Goal: Check status: Check status

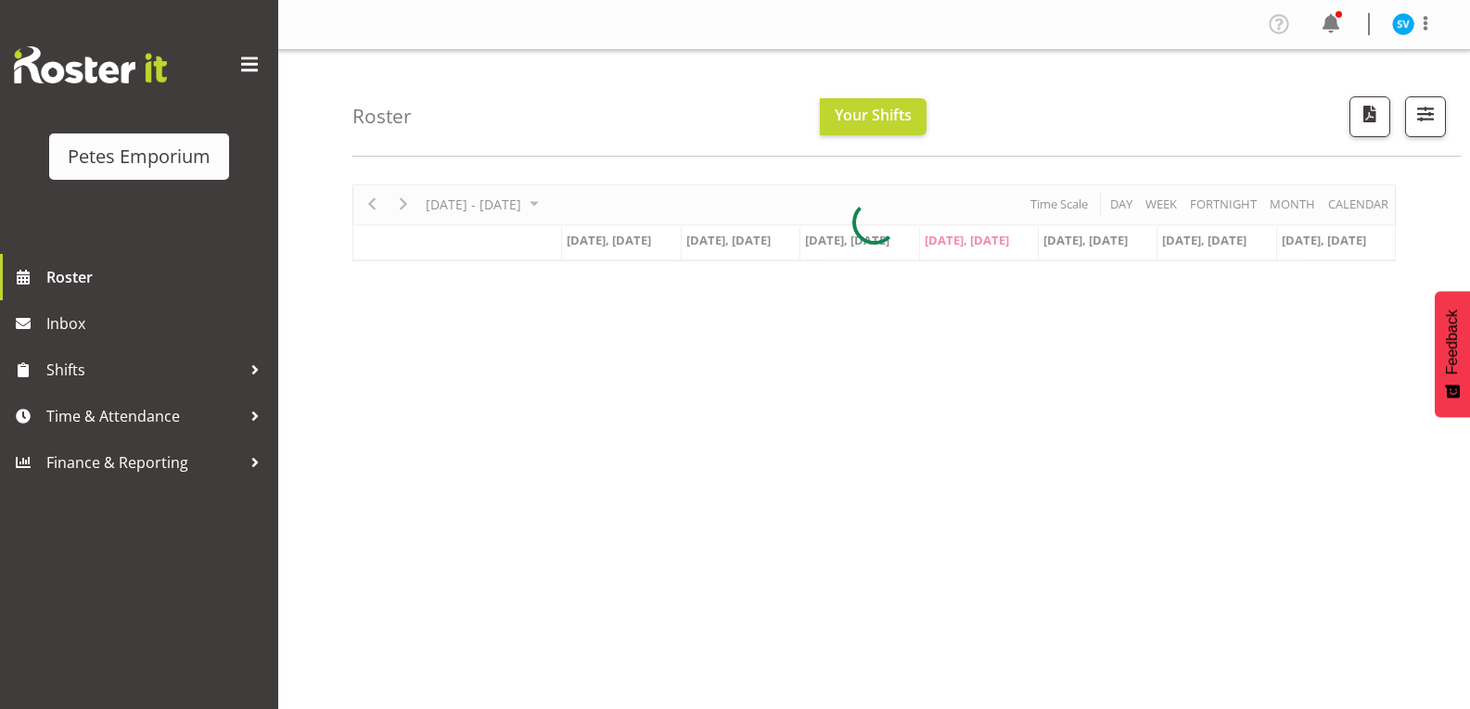
click at [545, 210] on div at bounding box center [873, 223] width 1043 height 77
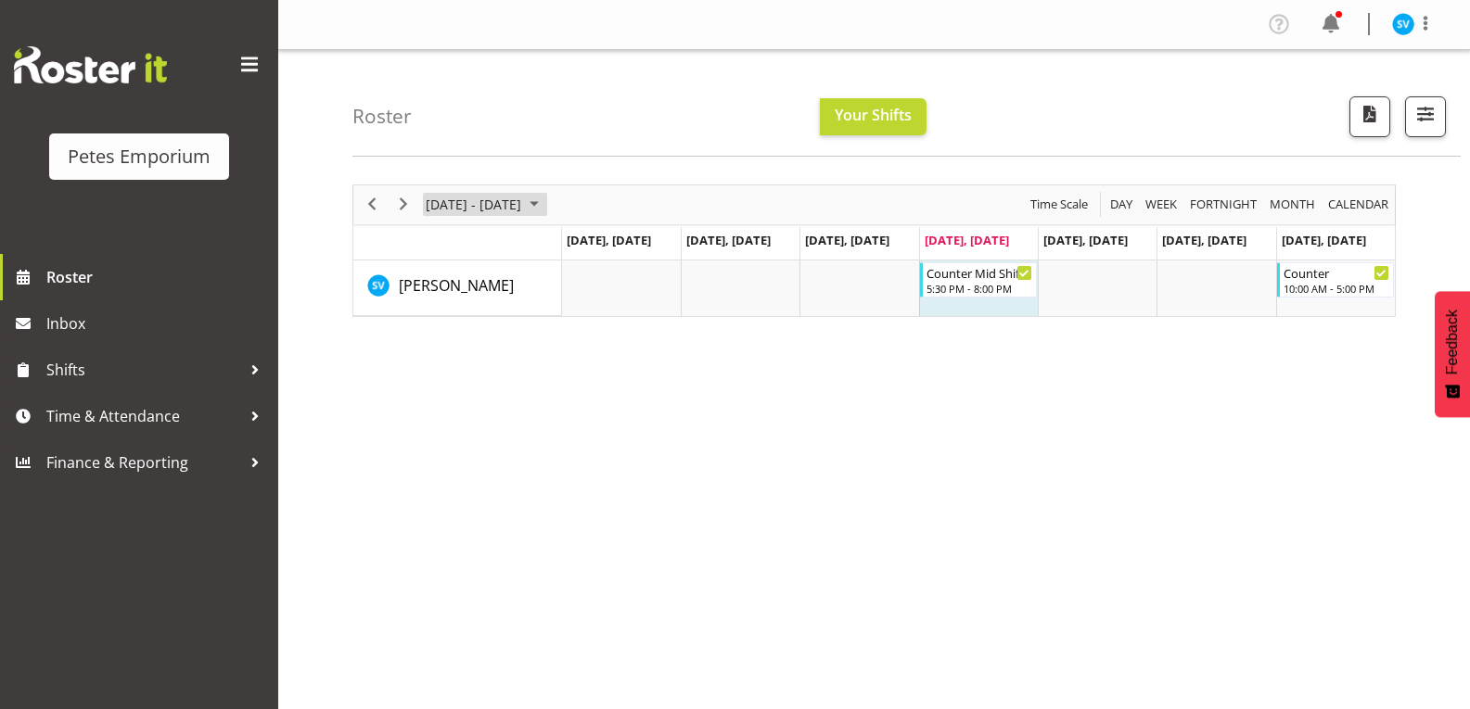
click at [523, 205] on span "[DATE] - [DATE]" at bounding box center [473, 204] width 99 height 23
click at [620, 255] on span "next month" at bounding box center [621, 251] width 32 height 33
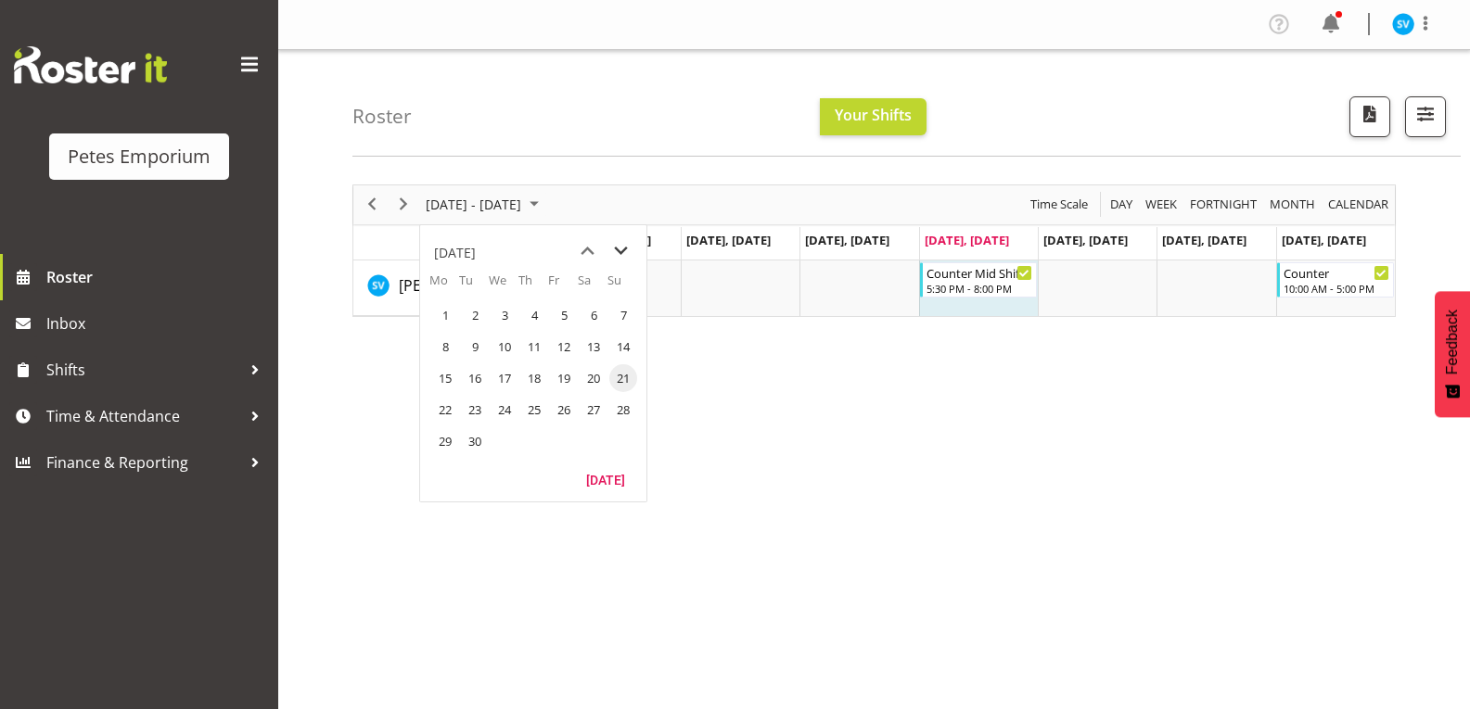
click at [620, 256] on span "next month" at bounding box center [621, 251] width 32 height 33
click at [475, 346] on span "7" at bounding box center [475, 347] width 28 height 28
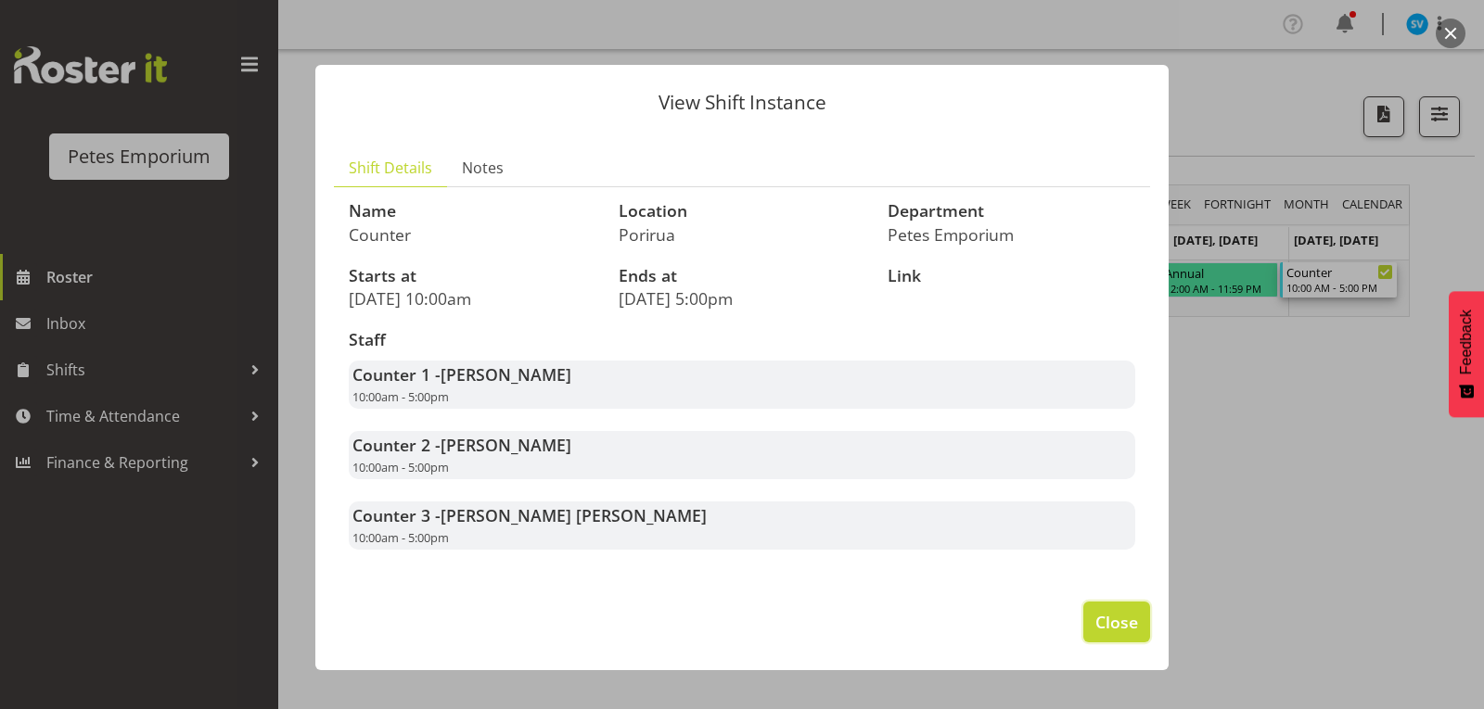
click at [1104, 623] on span "Close" at bounding box center [1116, 622] width 43 height 24
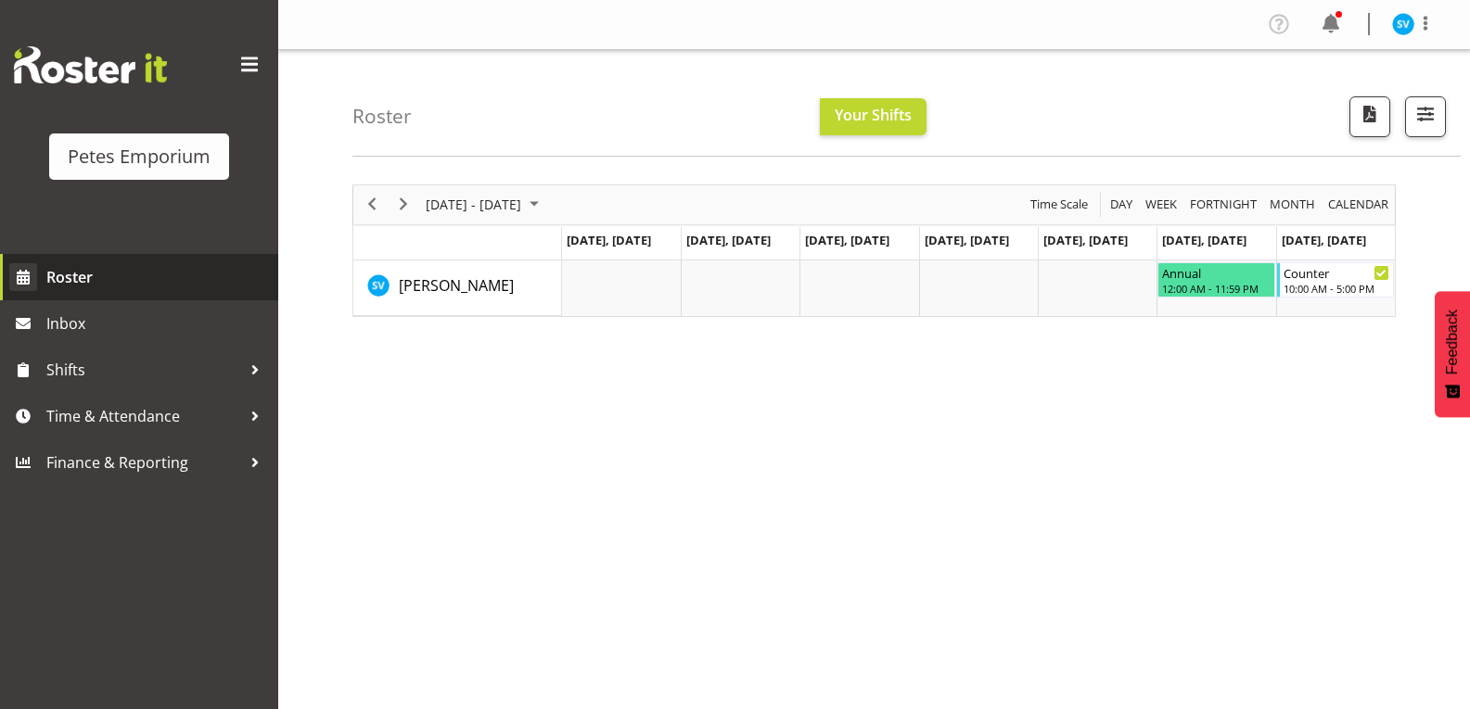
click at [121, 294] on link "Roster" at bounding box center [139, 277] width 278 height 46
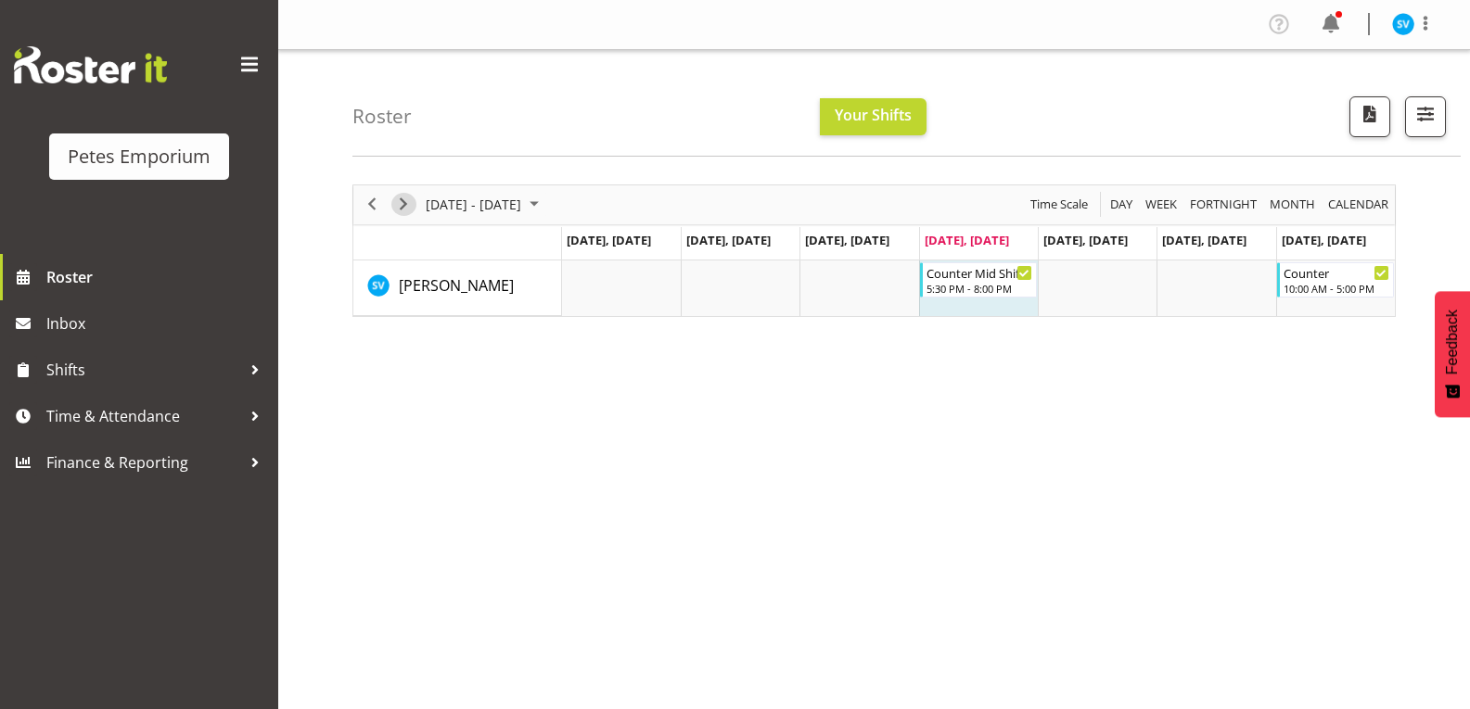
click at [398, 209] on span "Next" at bounding box center [403, 204] width 22 height 23
